Goal: Task Accomplishment & Management: Complete application form

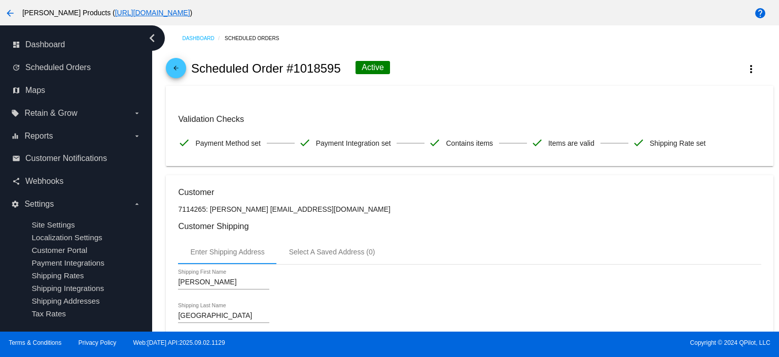
click at [173, 66] on mat-icon "arrow_back" at bounding box center [176, 70] width 12 height 12
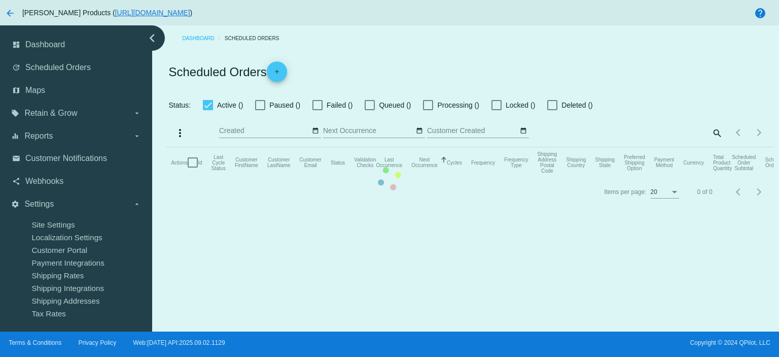
checkbox input "true"
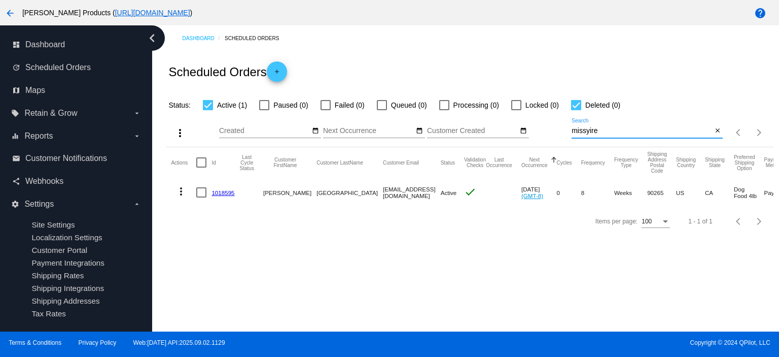
drag, startPoint x: 602, startPoint y: 130, endPoint x: 557, endPoint y: 130, distance: 45.2
click at [557, 130] on div "more_vert Sep Jan Feb Mar [DATE]" at bounding box center [469, 129] width 607 height 36
paste input "[EMAIL_ADDRESS][DOMAIN_NAME]"
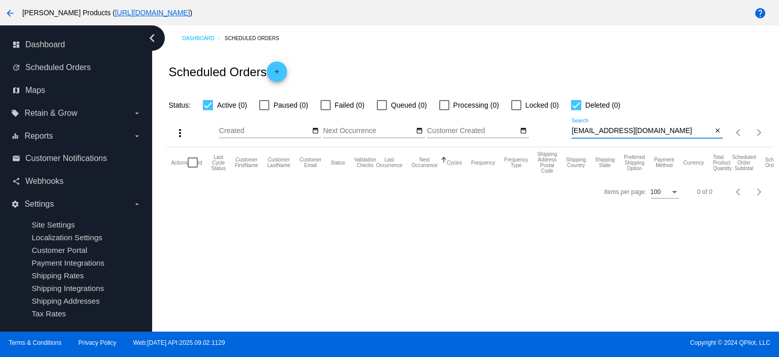
type input "[EMAIL_ADDRESS][DOMAIN_NAME]"
click at [281, 67] on span "add" at bounding box center [277, 73] width 12 height 25
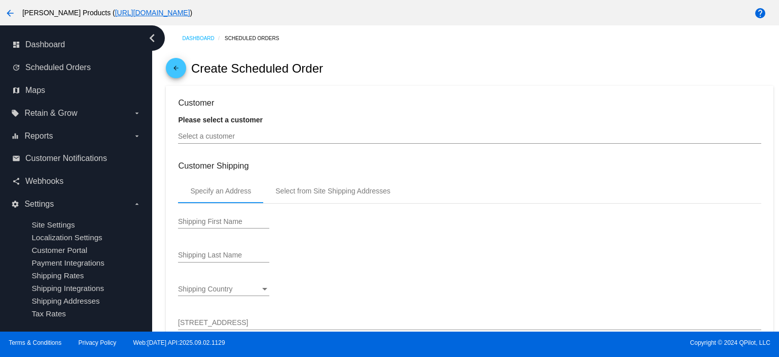
type input "[DATE]"
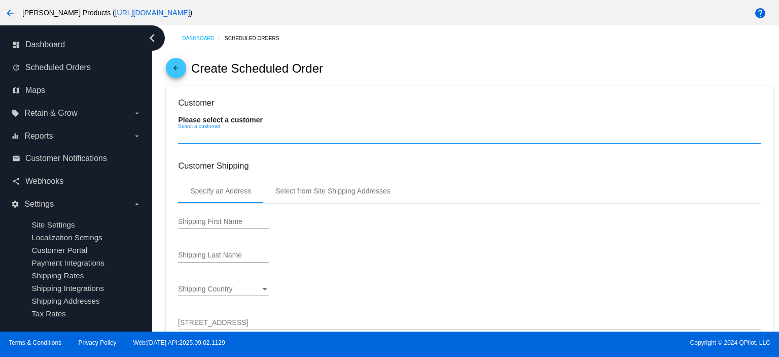
click at [207, 138] on input "Select a customer" at bounding box center [469, 136] width 583 height 8
paste input "[EMAIL_ADDRESS][DOMAIN_NAME]"
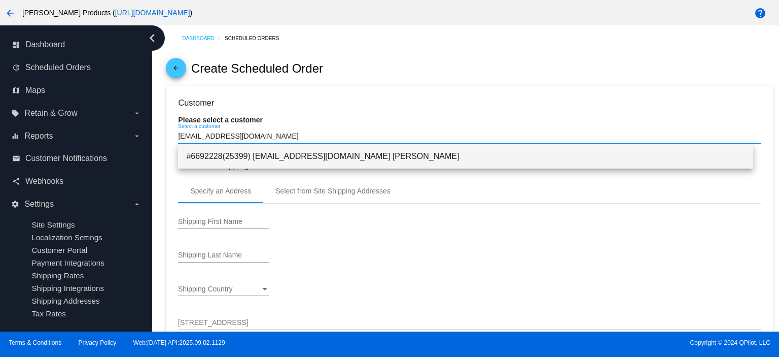
type input "[EMAIL_ADDRESS][DOMAIN_NAME]"
click at [271, 155] on span "#6692228(25399) [EMAIL_ADDRESS][DOMAIN_NAME] [PERSON_NAME]" at bounding box center [465, 156] width 559 height 24
type input "[PERSON_NAME]"
type input "[STREET_ADDRESS]"
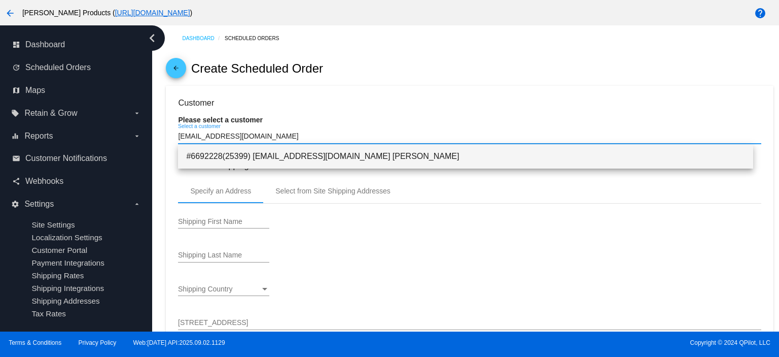
type input "Minot"
type input "58703"
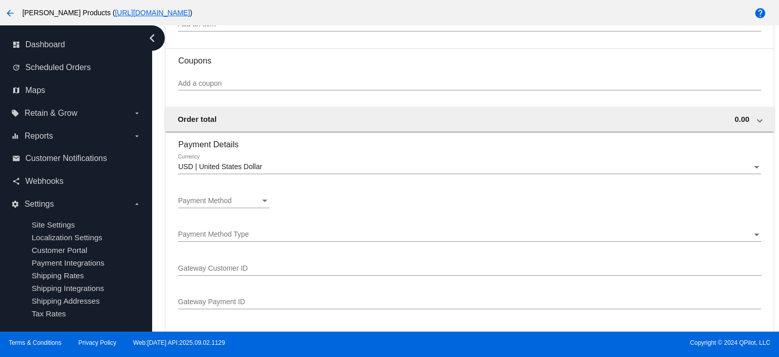
scroll to position [676, 0]
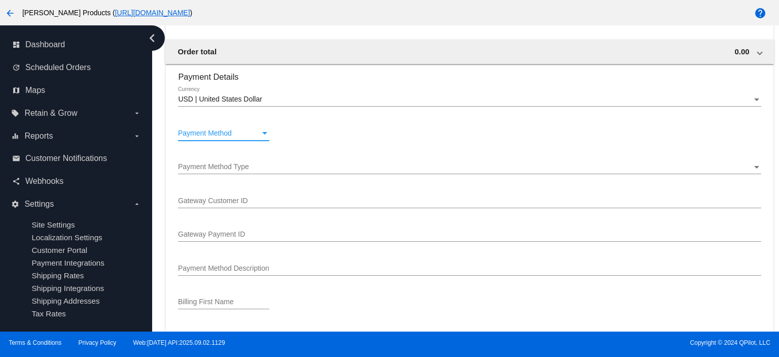
click at [237, 135] on div "Payment Method" at bounding box center [219, 133] width 82 height 8
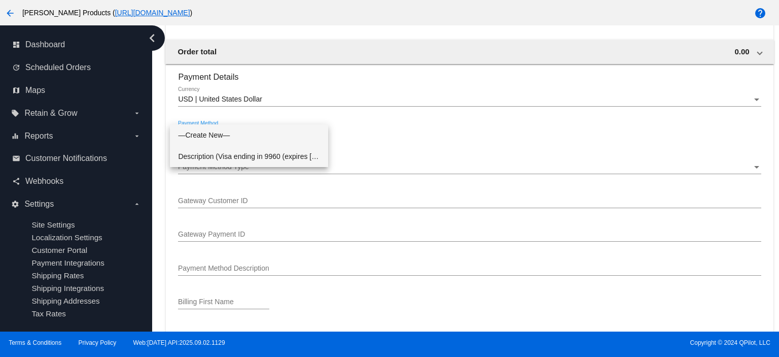
click at [229, 157] on span "Description (Visa ending in 9960 (expires [CREDIT_CARD_DATA])) GatewayCustomerI…" at bounding box center [249, 156] width 142 height 21
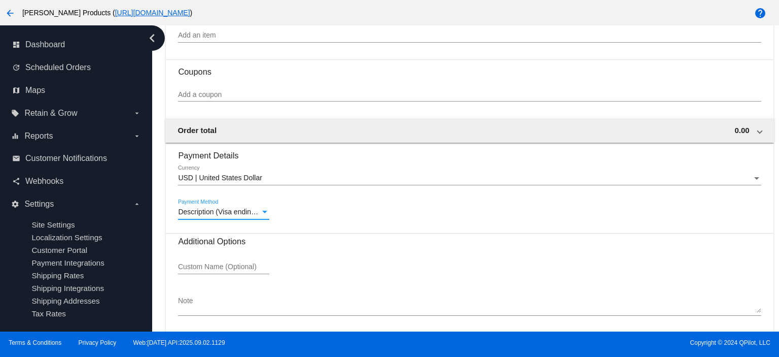
scroll to position [627, 0]
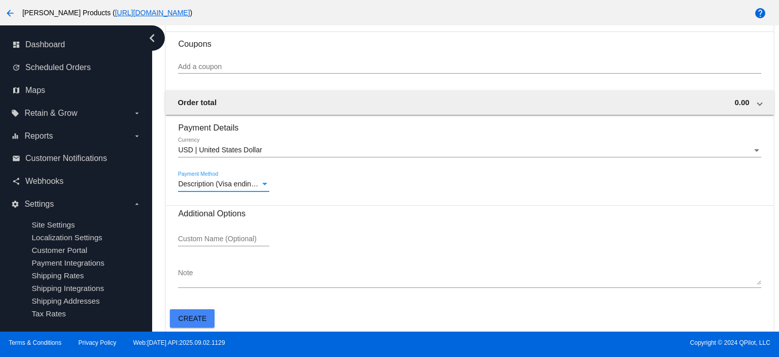
click at [217, 183] on span "Description (Visa ending in 9960 (expires [CREDIT_CARD_DATA])) GatewayCustomerI…" at bounding box center [452, 184] width 548 height 8
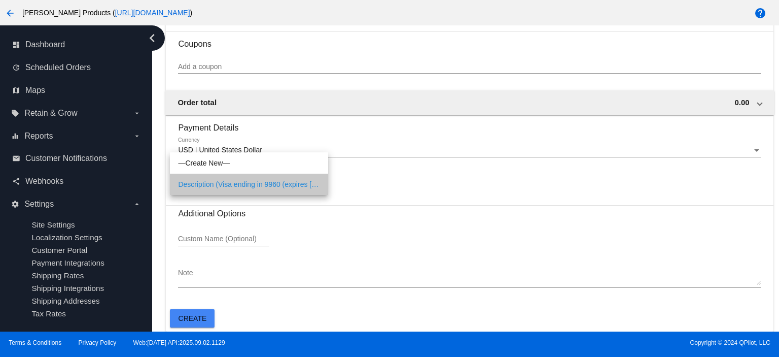
click at [217, 183] on span "Description (Visa ending in 9960 (expires [CREDIT_CARD_DATA])) GatewayCustomerI…" at bounding box center [249, 184] width 142 height 21
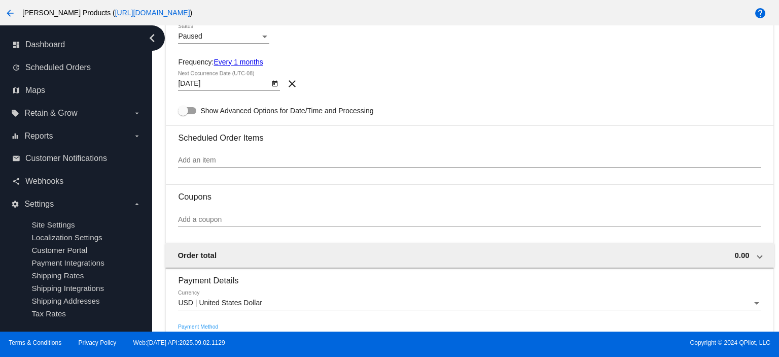
scroll to position [492, 0]
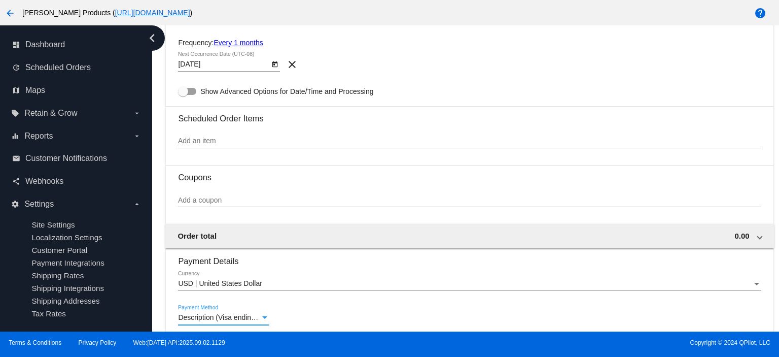
click at [193, 140] on input "Add an item" at bounding box center [469, 141] width 583 height 8
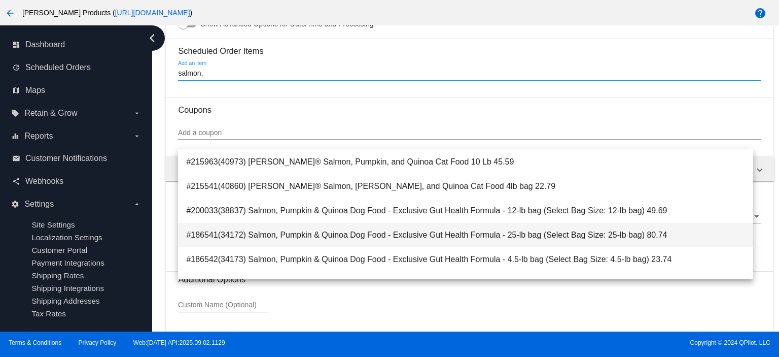
scroll to position [67, 0]
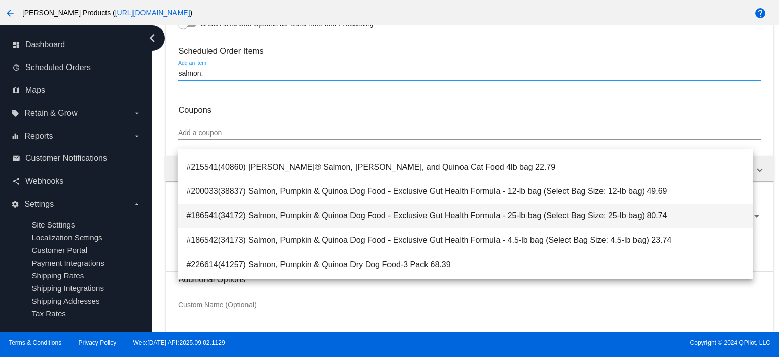
type input "salmon,"
click at [503, 222] on span "#186541(34172) Salmon, Pumpkin & Quinoa Dog Food - Exclusive Gut Health Formula…" at bounding box center [465, 215] width 559 height 24
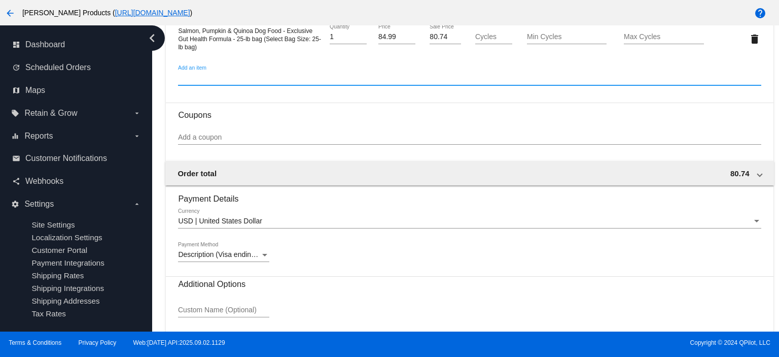
scroll to position [627, 0]
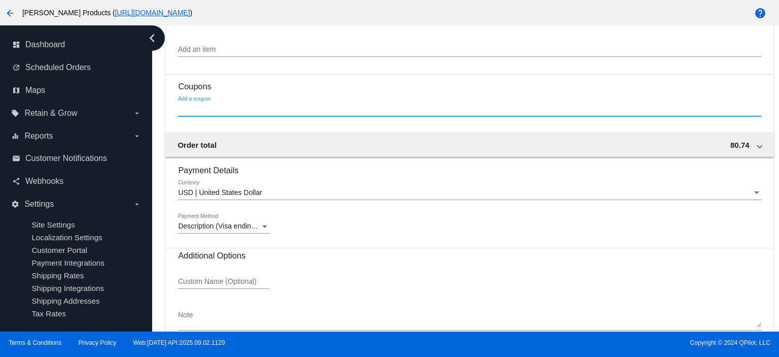
click at [187, 112] on input "Add a coupon" at bounding box center [469, 109] width 583 height 8
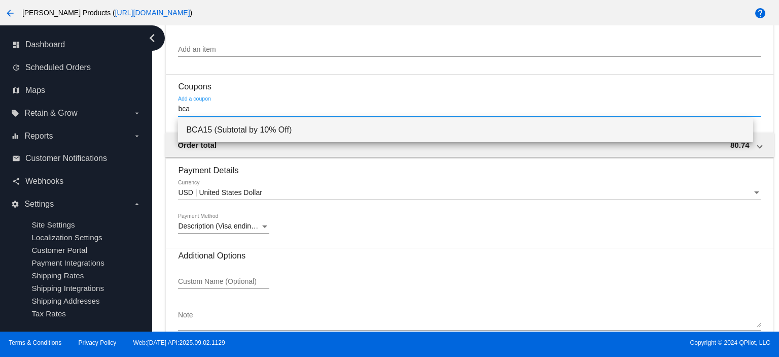
type input "bca"
click at [221, 128] on span "BCA15 (Subtotal by 10% Off)" at bounding box center [465, 130] width 559 height 24
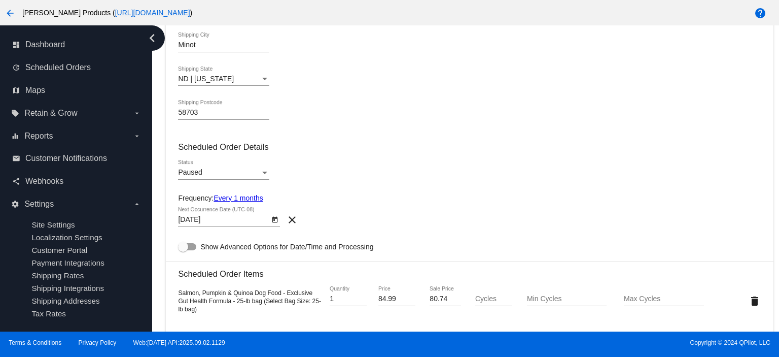
scroll to position [357, 0]
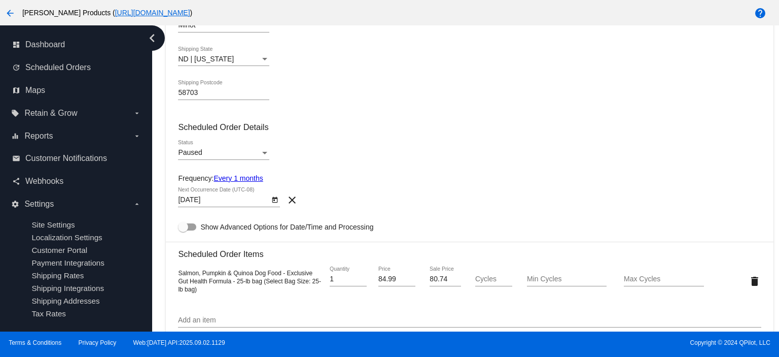
click at [233, 179] on link "Every 1 months" at bounding box center [238, 178] width 49 height 8
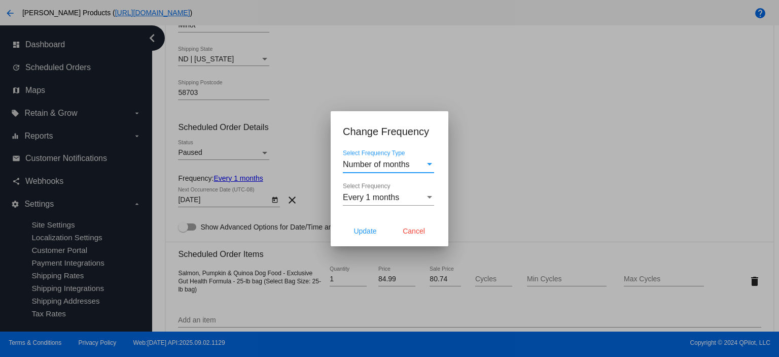
click at [377, 160] on span "Number of months" at bounding box center [376, 164] width 67 height 9
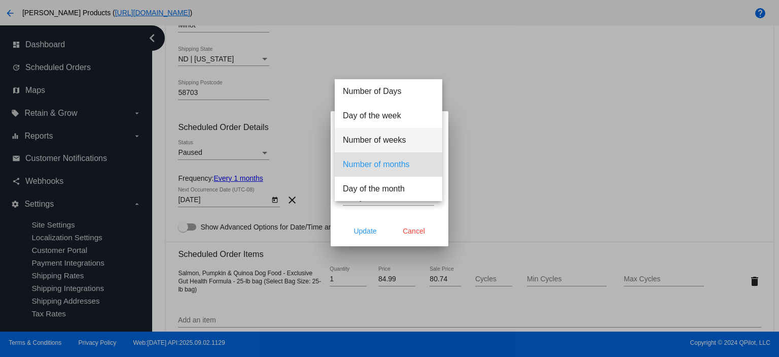
click at [373, 144] on span "Number of weeks" at bounding box center [388, 140] width 91 height 24
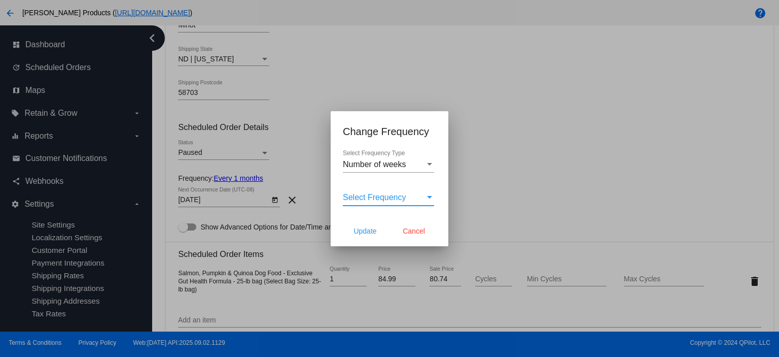
click at [373, 193] on span "Select Frequency" at bounding box center [374, 197] width 63 height 9
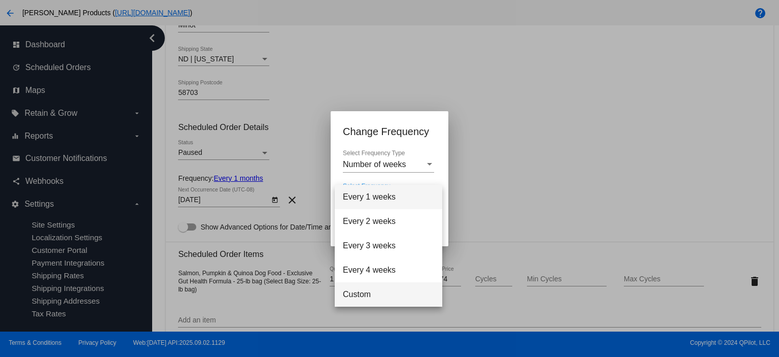
click at [363, 290] on span "Custom" at bounding box center [388, 294] width 91 height 24
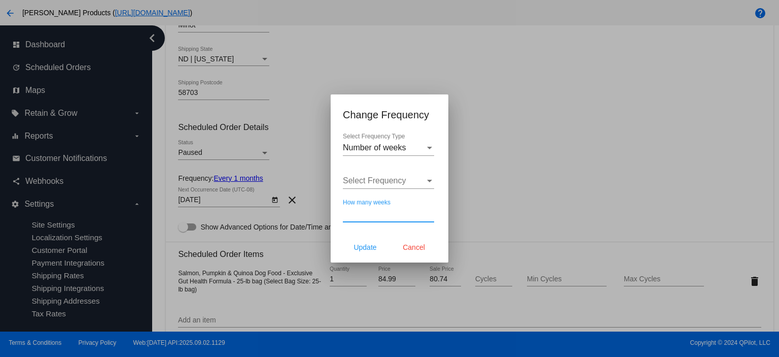
click at [355, 210] on input "How many weeks" at bounding box center [388, 213] width 91 height 9
type input "7"
click at [363, 243] on span "Update" at bounding box center [365, 247] width 23 height 8
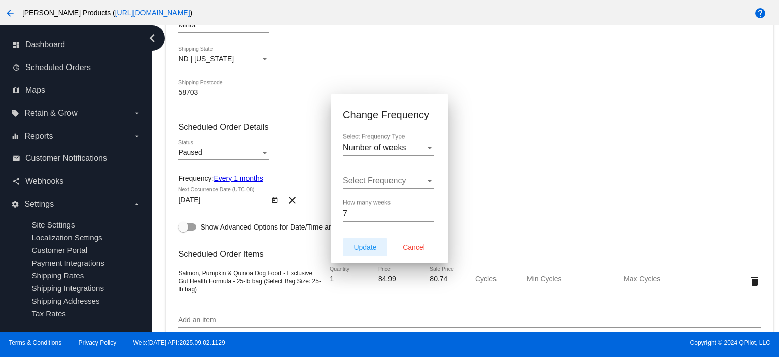
type input "[DATE]"
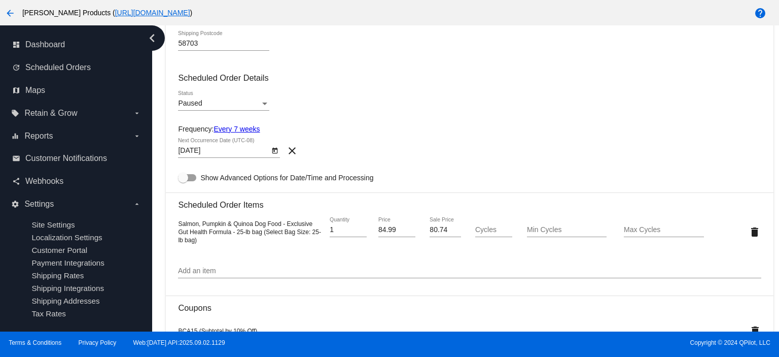
scroll to position [424, 0]
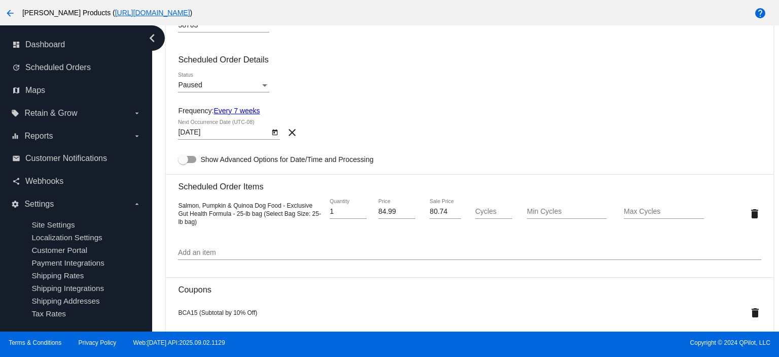
click at [184, 255] on input "Add an item" at bounding box center [469, 253] width 583 height 8
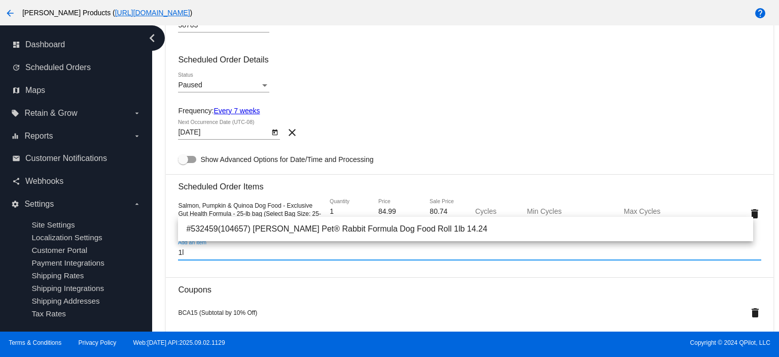
type input "1"
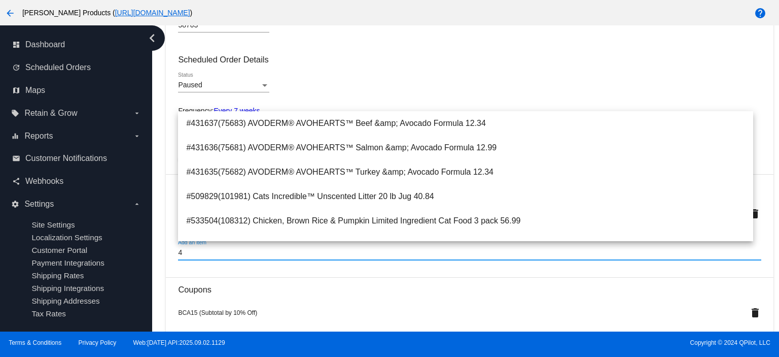
type input "4l"
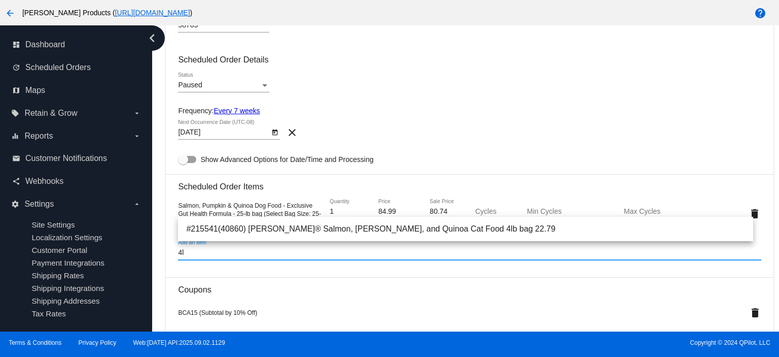
drag, startPoint x: 197, startPoint y: 257, endPoint x: 167, endPoint y: 257, distance: 29.9
click at [167, 257] on mat-card "Customer 6692228(25399): [PERSON_NAME] [PERSON_NAME][EMAIL_ADDRESS][DOMAIN_NAME…" at bounding box center [469, 137] width 607 height 951
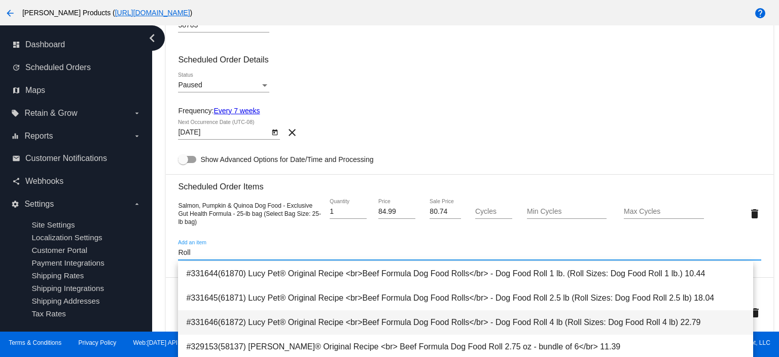
type input "Roll"
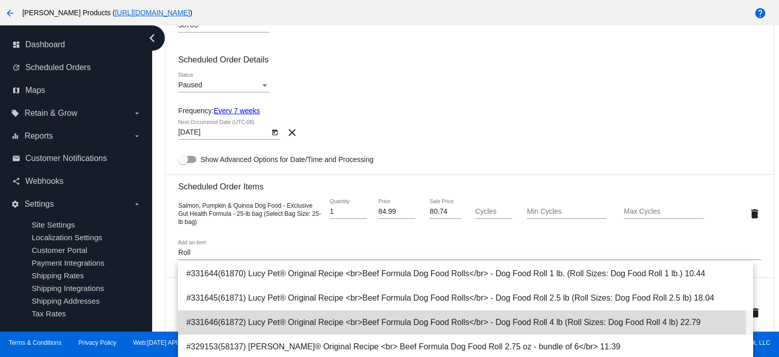
click at [435, 324] on span "#331646(61872) Lucy Pet® Original Recipe <br>Beef Formula Dog Food Rolls</br> -…" at bounding box center [465, 322] width 559 height 24
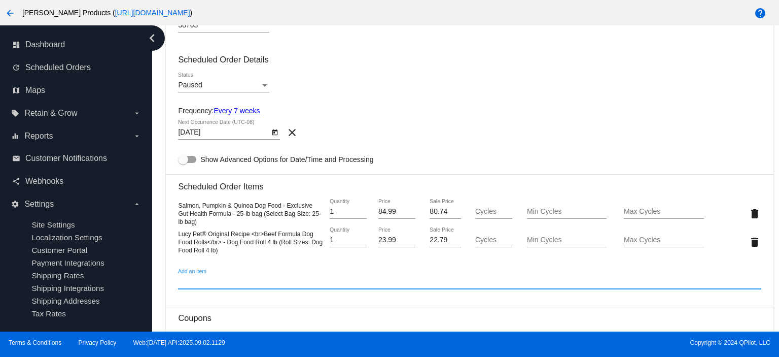
click at [213, 283] on input "Add an item" at bounding box center [469, 282] width 583 height 8
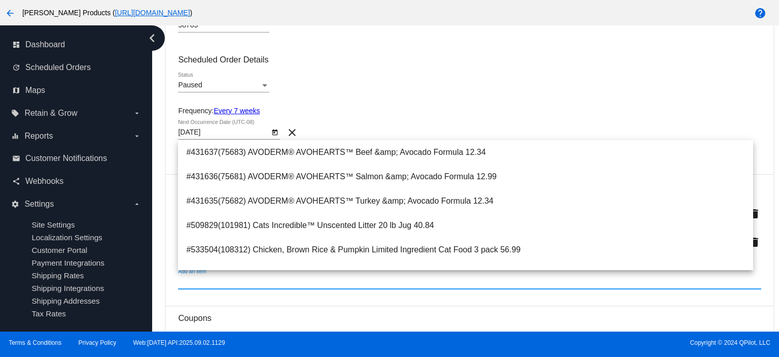
click at [375, 113] on div "Frequency: Every 7 weeks" at bounding box center [469, 111] width 583 height 8
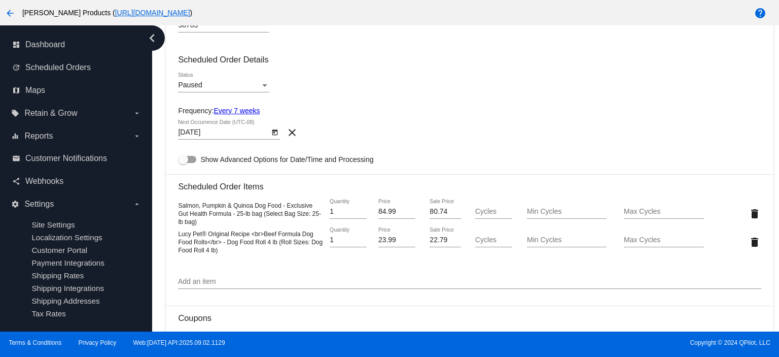
click at [188, 282] on input "Add an item" at bounding box center [469, 282] width 583 height 8
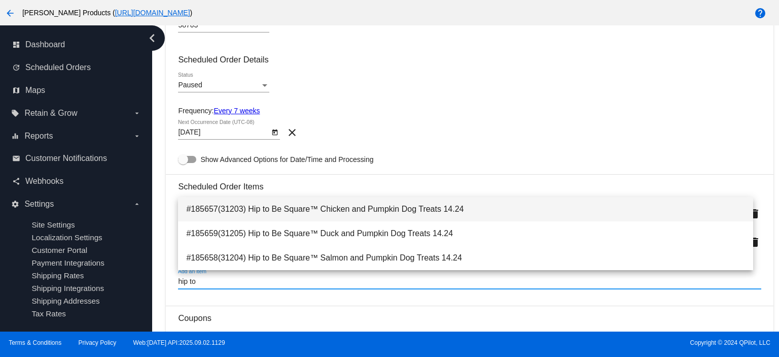
type input "hip to"
click at [325, 208] on span "#185657(31203) Hip to Be Square™ Chicken and Pumpkin Dog Treats 14.24" at bounding box center [465, 209] width 559 height 24
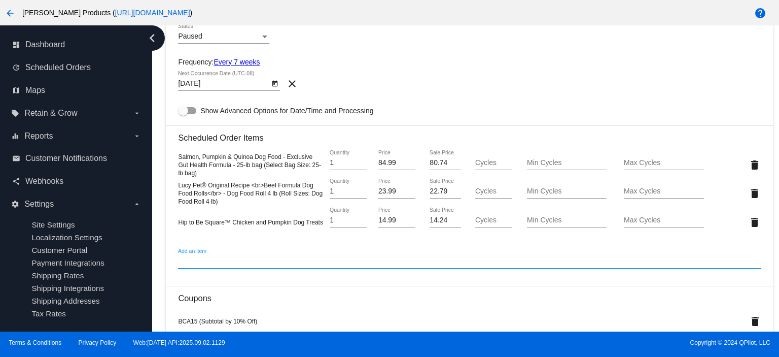
scroll to position [492, 0]
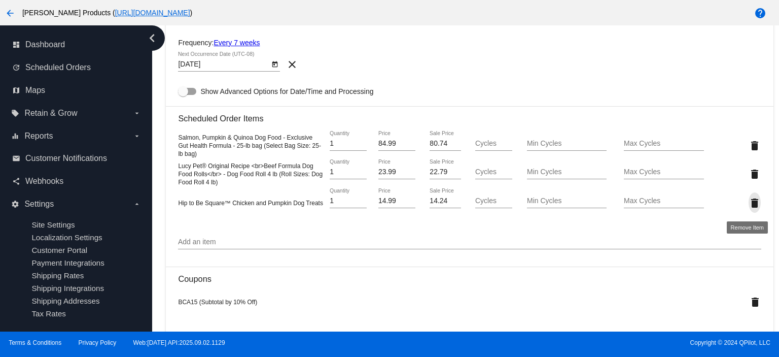
click at [749, 203] on mat-icon "delete" at bounding box center [755, 203] width 12 height 12
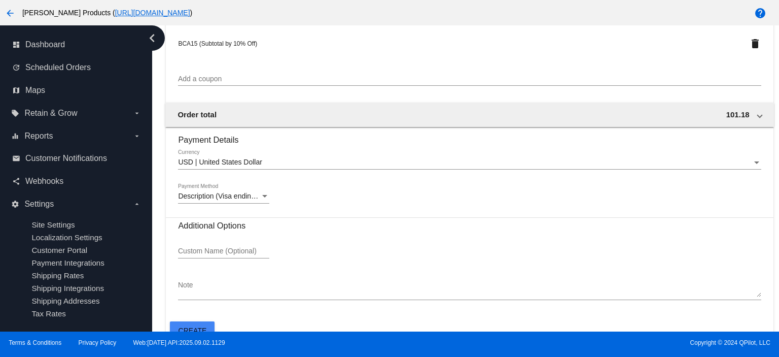
scroll to position [736, 0]
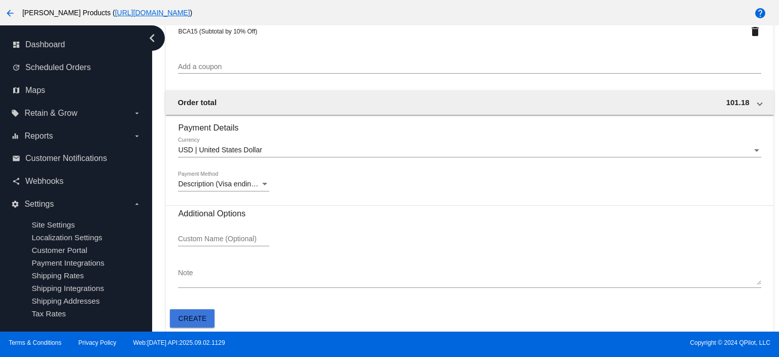
click at [194, 320] on span "Create" at bounding box center [193, 318] width 28 height 8
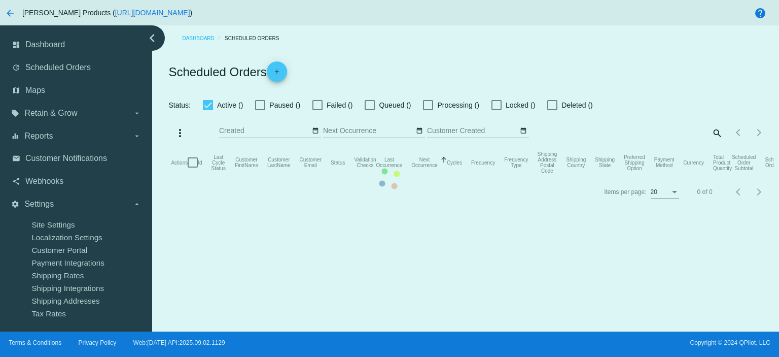
checkbox input "true"
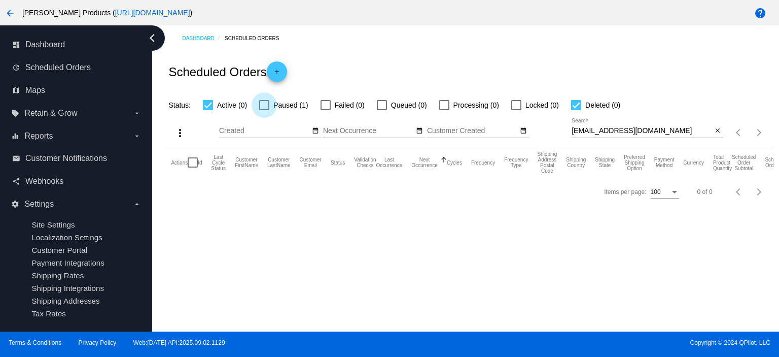
drag, startPoint x: 260, startPoint y: 104, endPoint x: 264, endPoint y: 106, distance: 5.2
click at [260, 104] on div at bounding box center [264, 105] width 10 height 10
click at [264, 110] on input "Paused (1)" at bounding box center [264, 110] width 1 height 1
checkbox input "true"
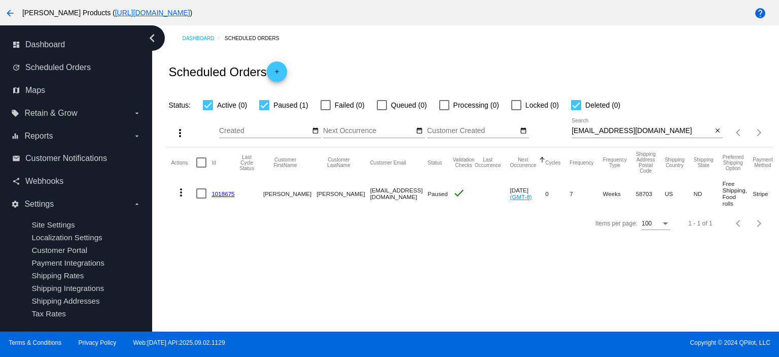
click at [225, 194] on link "1018675" at bounding box center [223, 193] width 23 height 7
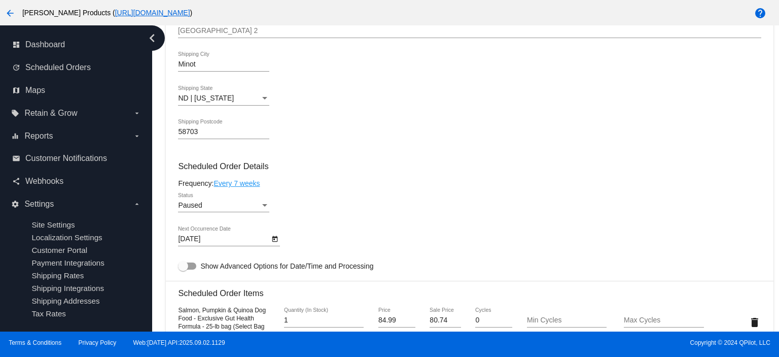
scroll to position [406, 0]
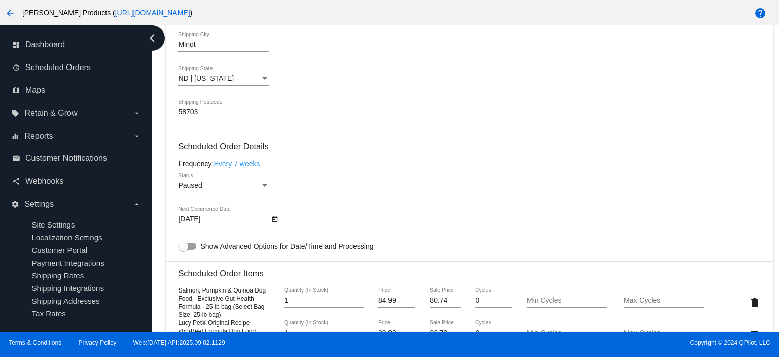
click at [214, 192] on div "Paused Status" at bounding box center [223, 183] width 91 height 20
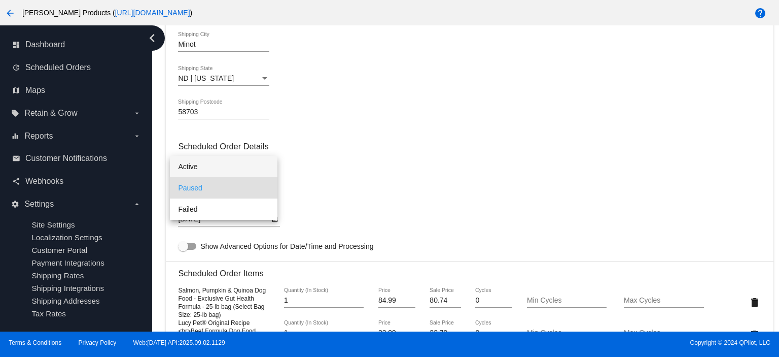
click at [205, 169] on span "Active" at bounding box center [223, 166] width 91 height 21
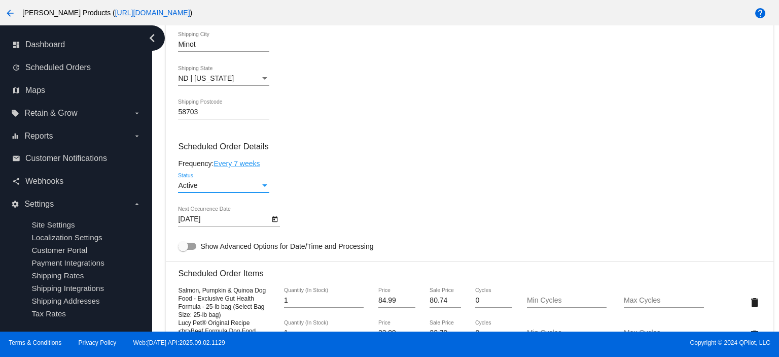
click at [225, 223] on body "arrow_back [PERSON_NAME] Products ( [URL][DOMAIN_NAME] ) help dashboard Dashboa…" at bounding box center [389, 178] width 779 height 357
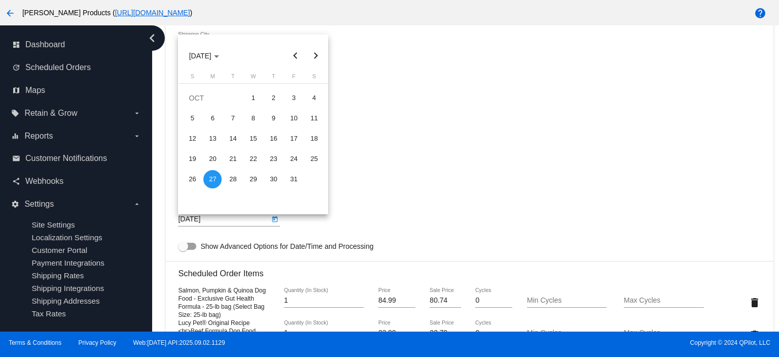
click at [394, 173] on div at bounding box center [389, 178] width 779 height 357
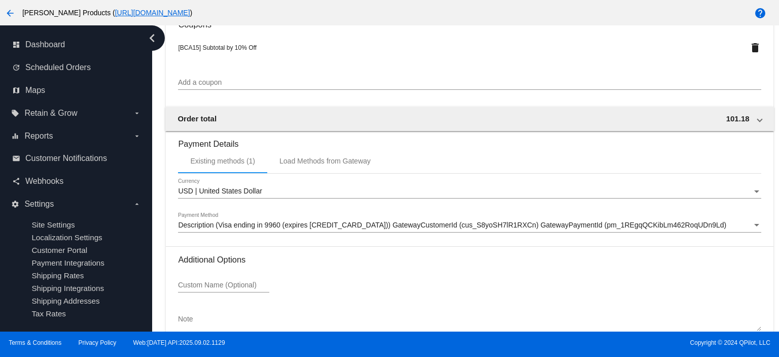
scroll to position [936, 0]
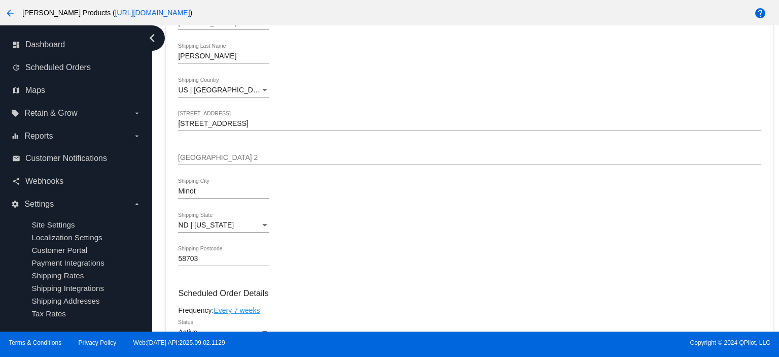
scroll to position [0, 0]
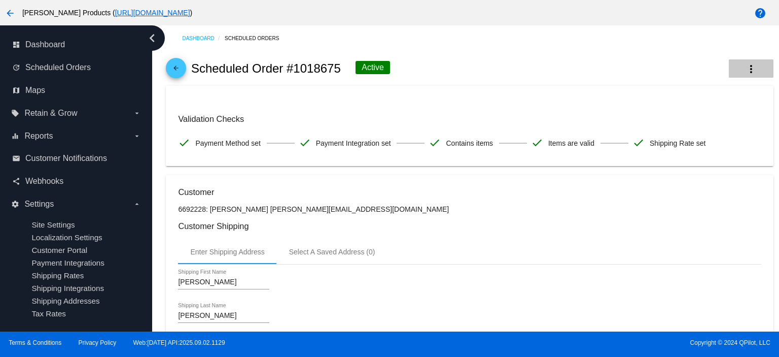
click at [745, 67] on mat-icon "more_vert" at bounding box center [751, 69] width 12 height 12
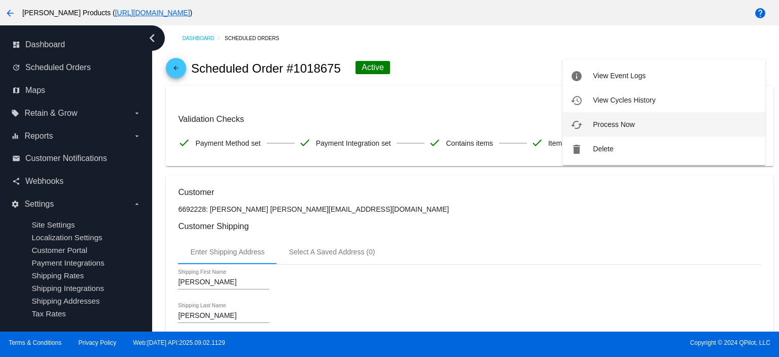
click at [611, 123] on span "Process Now" at bounding box center [614, 124] width 42 height 8
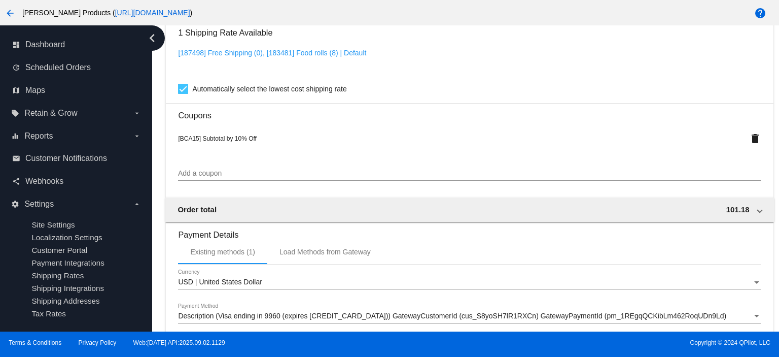
scroll to position [868, 0]
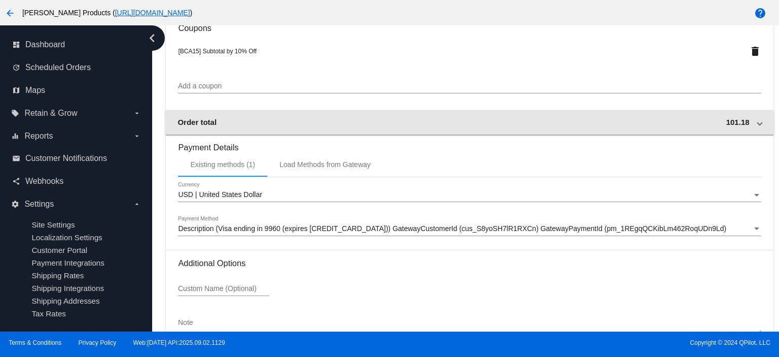
click at [757, 130] on mat-expansion-panel-header "Order total 101.18" at bounding box center [469, 122] width 608 height 24
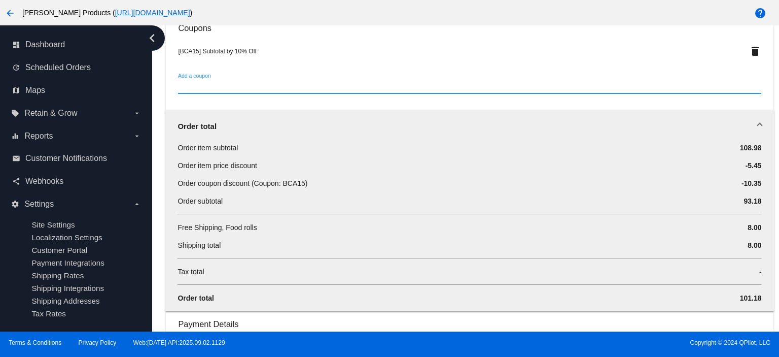
click at [209, 90] on input "Add a coupon" at bounding box center [469, 86] width 583 height 8
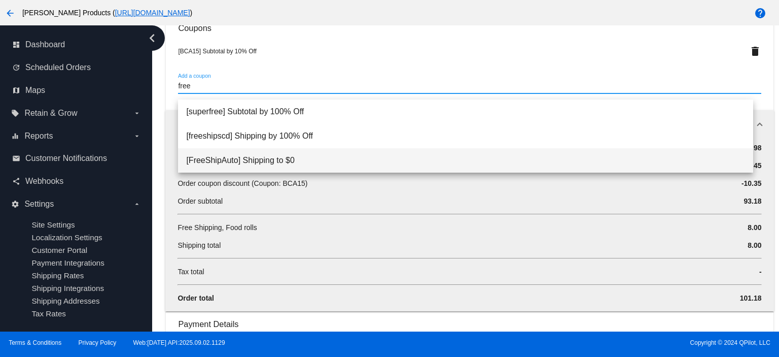
type input "free"
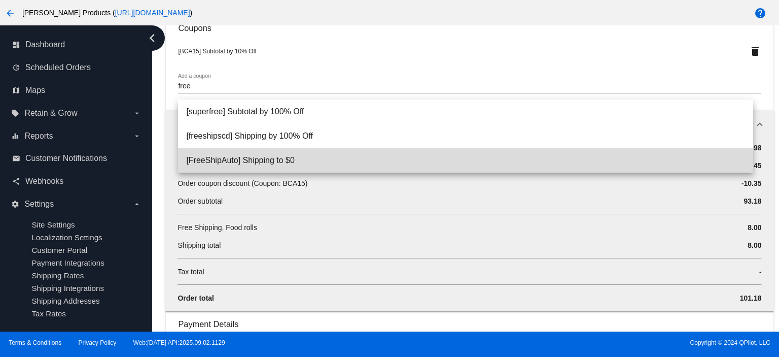
click at [230, 163] on span "[FreeShipAuto] Shipping to $0" at bounding box center [465, 160] width 559 height 24
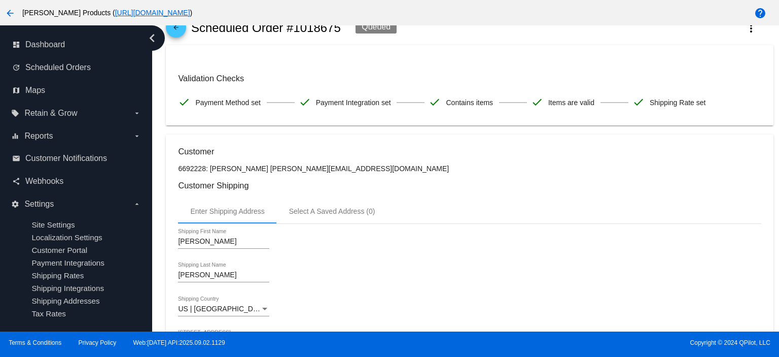
scroll to position [0, 0]
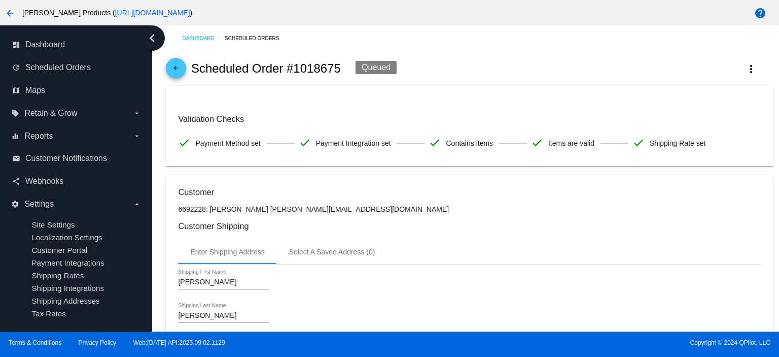
click at [179, 67] on mat-icon "arrow_back" at bounding box center [176, 70] width 12 height 12
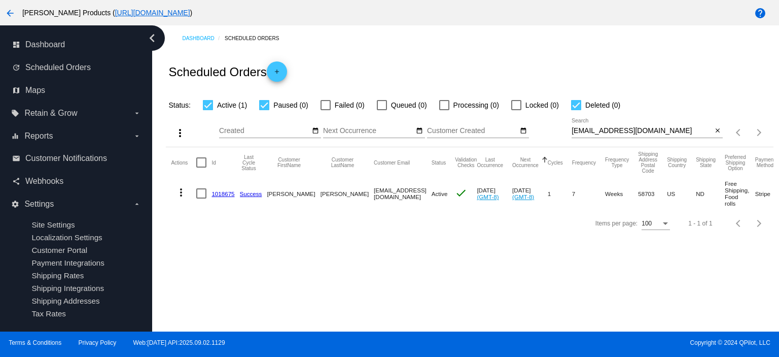
click at [227, 191] on link "1018675" at bounding box center [223, 193] width 23 height 7
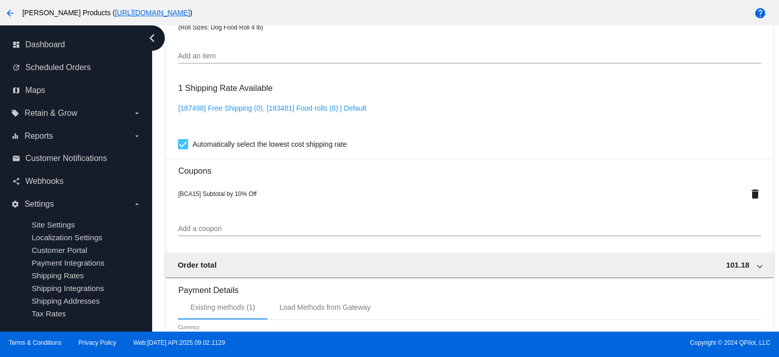
scroll to position [812, 0]
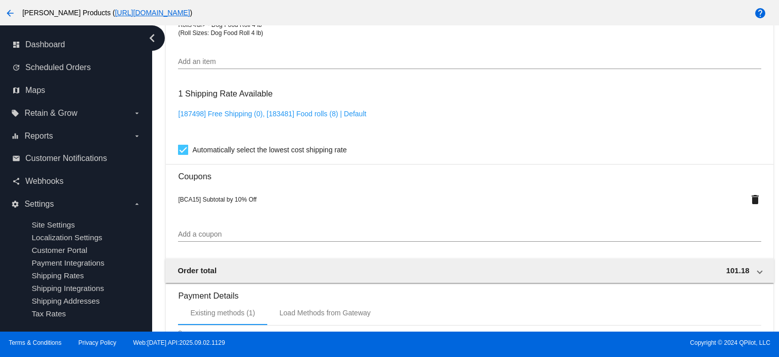
click at [195, 237] on input "Add a coupon" at bounding box center [469, 234] width 583 height 8
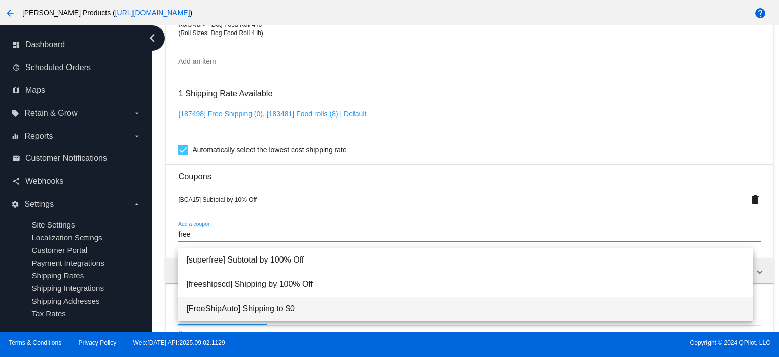
type input "free"
click at [211, 305] on span "[FreeShipAuto] Shipping to $0" at bounding box center [465, 308] width 559 height 24
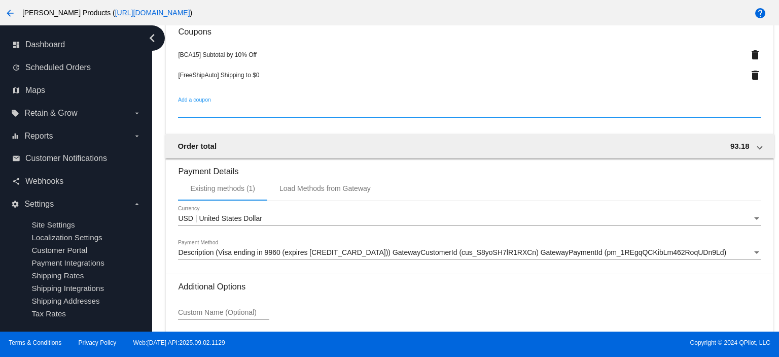
scroll to position [1048, 0]
